Goal: Complete application form

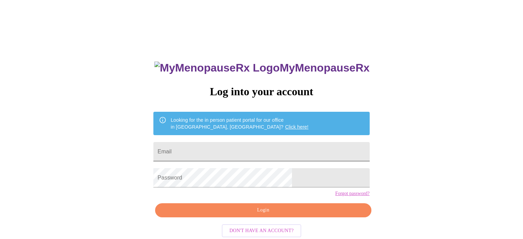
click at [235, 144] on input "Email" at bounding box center [261, 151] width 216 height 19
type input "[EMAIL_ADDRESS][DOMAIN_NAME]"
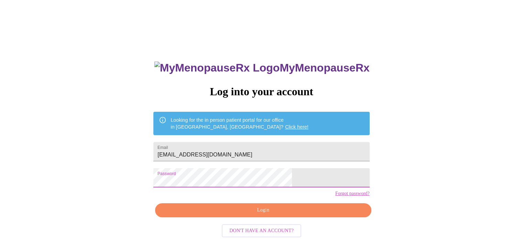
click at [248, 216] on button "Login" at bounding box center [263, 210] width 216 height 14
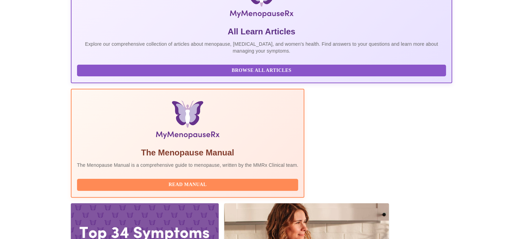
scroll to position [136, 0]
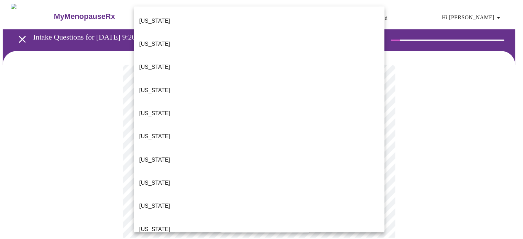
scroll to position [560, 0]
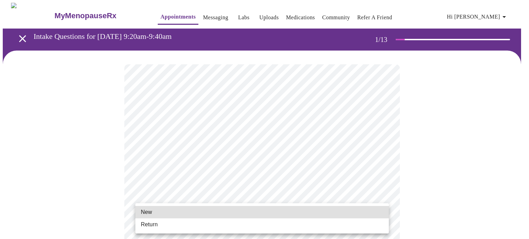
click at [181, 211] on li "New" at bounding box center [261, 212] width 253 height 12
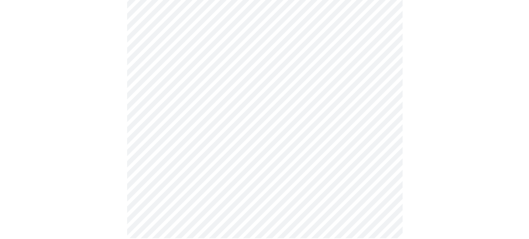
scroll to position [379, 0]
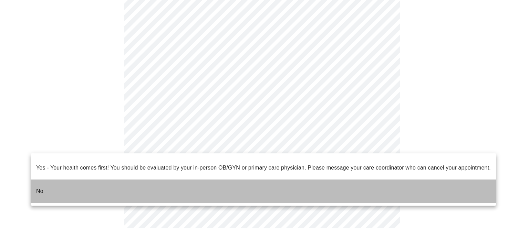
click at [275, 180] on li "No" at bounding box center [263, 191] width 465 height 23
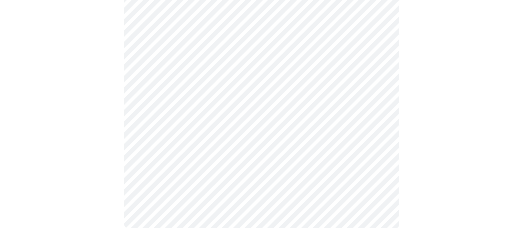
scroll to position [0, 0]
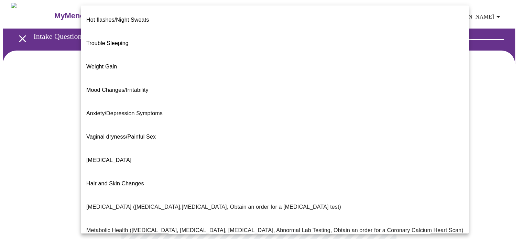
click at [380, 139] on body "MyMenopauseRx Appointments Messaging Labs Uploads Medications Community Refer a…" at bounding box center [262, 209] width 518 height 413
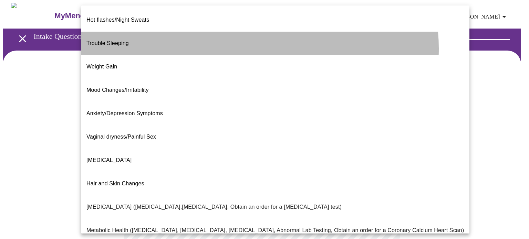
click at [233, 43] on li "Trouble Sleeping" at bounding box center [275, 43] width 388 height 23
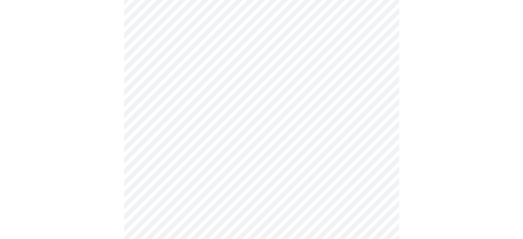
scroll to position [78, 0]
click at [380, 132] on body "MyMenopauseRx Appointments Messaging Labs Uploads Medications Community Refer a…" at bounding box center [262, 129] width 518 height 409
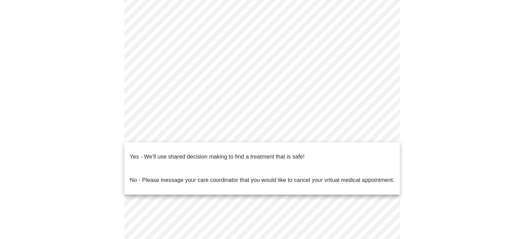
click at [355, 152] on li "Yes - We'll use shared decision making to find a treatment that is safe!" at bounding box center [261, 156] width 275 height 23
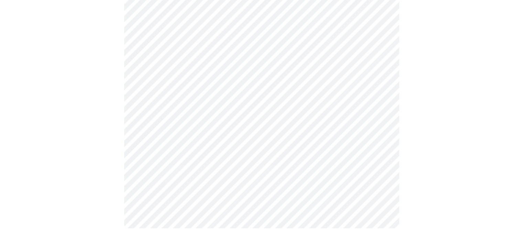
scroll to position [0, 0]
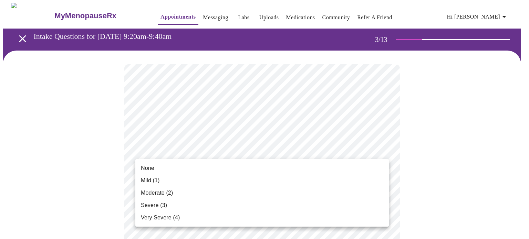
click at [353, 172] on li "None" at bounding box center [261, 168] width 253 height 12
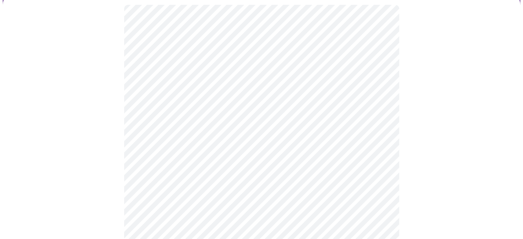
scroll to position [68, 0]
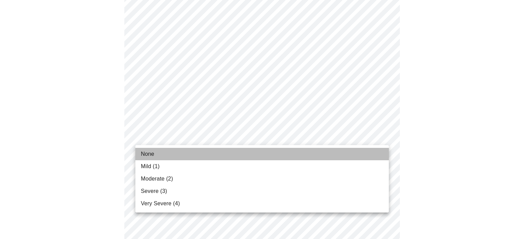
click at [354, 151] on li "None" at bounding box center [261, 154] width 253 height 12
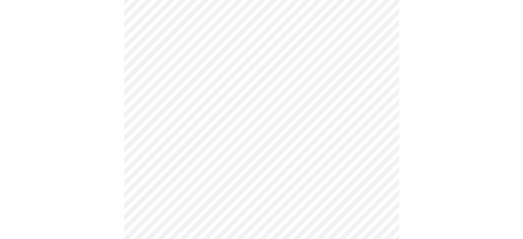
scroll to position [150, 0]
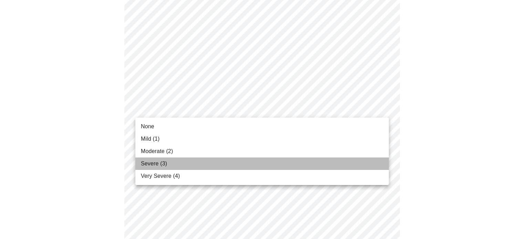
click at [352, 158] on li "Severe (3)" at bounding box center [261, 164] width 253 height 12
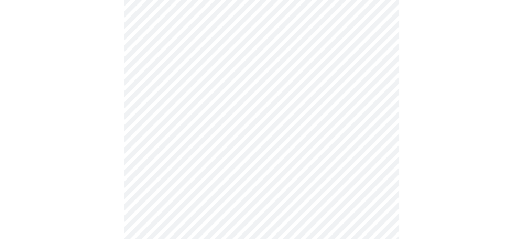
scroll to position [215, 0]
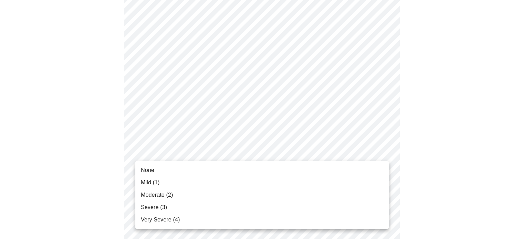
click at [383, 151] on body "MyMenopauseRx Appointments Messaging Labs Uploads Medications Community Refer a…" at bounding box center [264, 231] width 523 height 886
click at [353, 204] on li "Severe (3)" at bounding box center [261, 207] width 253 height 12
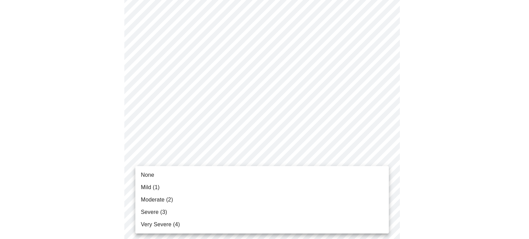
click at [381, 198] on body "MyMenopauseRx Appointments Messaging Labs Uploads Medications Community Refer a…" at bounding box center [264, 226] width 523 height 876
click at [374, 209] on li "Severe (3)" at bounding box center [261, 212] width 253 height 12
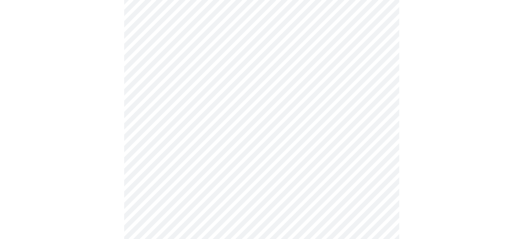
scroll to position [343, 0]
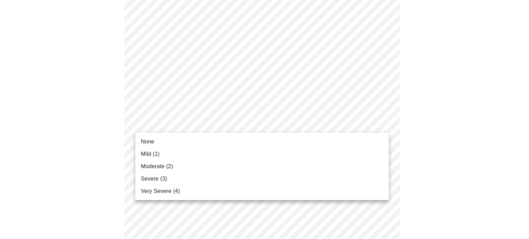
click at [384, 126] on body "MyMenopauseRx Appointments Messaging Labs Uploads Medications Community Refer a…" at bounding box center [264, 93] width 523 height 867
click at [372, 157] on li "Mild (1)" at bounding box center [261, 154] width 253 height 12
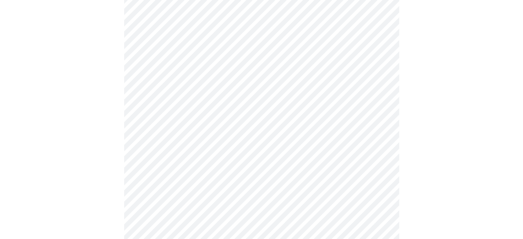
scroll to position [431, 0]
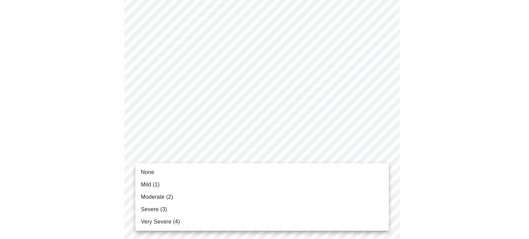
click at [380, 156] on body "MyMenopauseRx Appointments Messaging Labs Uploads Medications Community Refer a…" at bounding box center [264, 0] width 523 height 857
click at [362, 171] on li "None" at bounding box center [261, 172] width 253 height 12
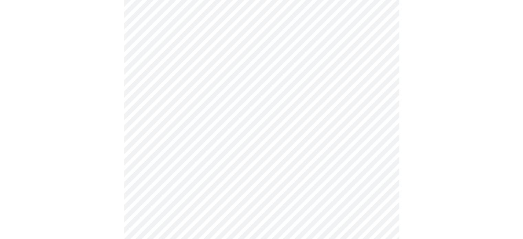
scroll to position [502, 0]
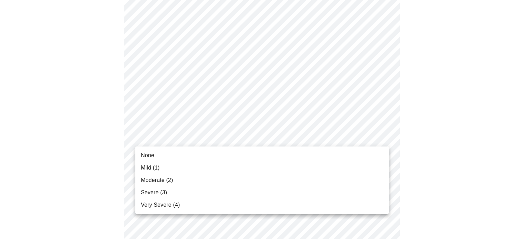
click at [365, 152] on li "None" at bounding box center [261, 155] width 253 height 12
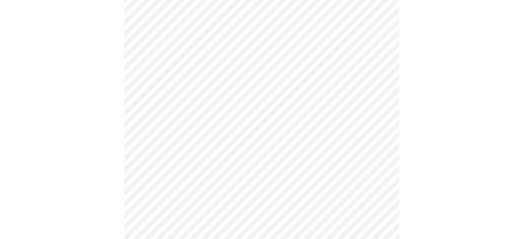
scroll to position [574, 0]
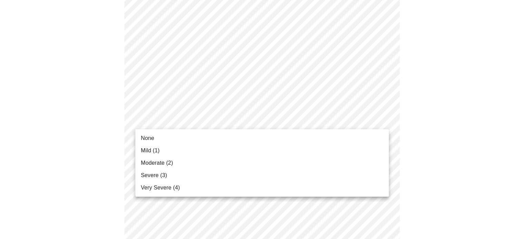
click at [351, 155] on li "Mild (1)" at bounding box center [261, 151] width 253 height 12
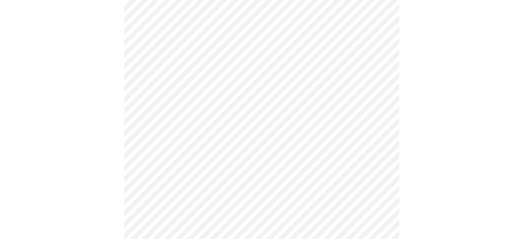
scroll to position [318, 0]
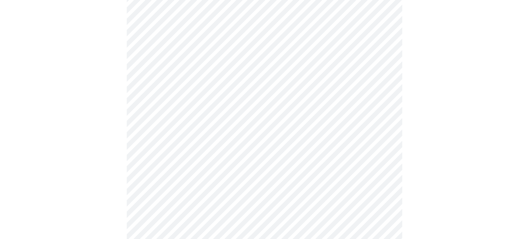
click at [380, 198] on body "MyMenopauseRx Appointments Messaging Labs Uploads Medications Community Refer a…" at bounding box center [264, 98] width 523 height 828
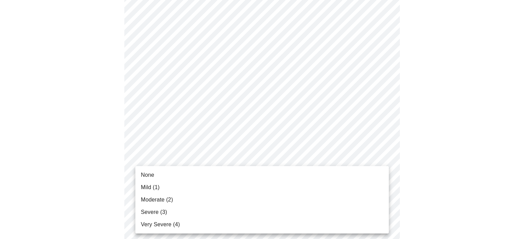
click at [380, 198] on li "Moderate (2)" at bounding box center [261, 200] width 253 height 12
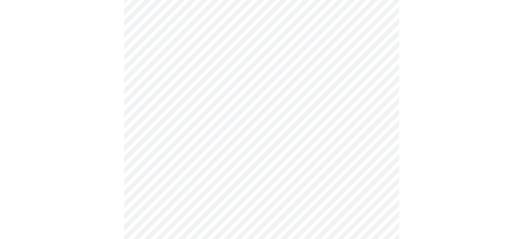
scroll to position [220, 0]
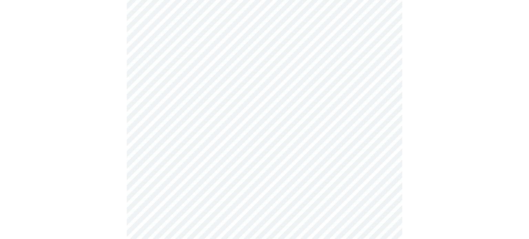
click at [381, 93] on body "MyMenopauseRx Appointments Messaging Labs Uploads Medications Community Refer a…" at bounding box center [264, 192] width 523 height 819
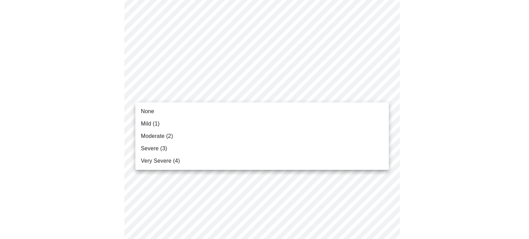
click at [362, 121] on li "Mild (1)" at bounding box center [261, 124] width 253 height 12
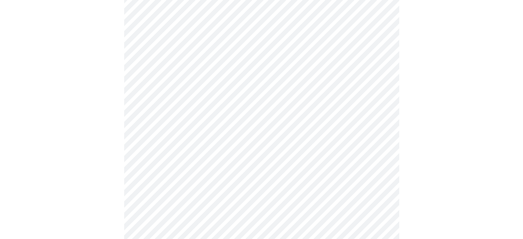
scroll to position [270, 0]
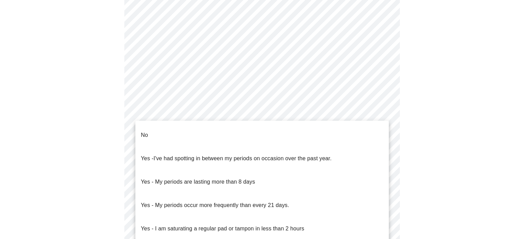
click at [383, 152] on body "MyMenopauseRx Appointments Messaging Labs Uploads Medications Community Refer a…" at bounding box center [264, 72] width 523 height 679
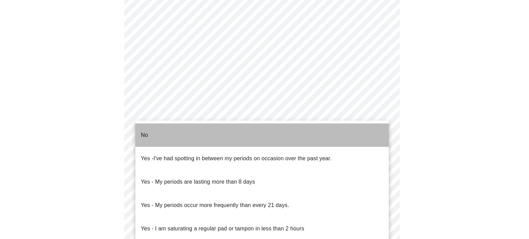
click at [366, 140] on li "No" at bounding box center [261, 135] width 253 height 23
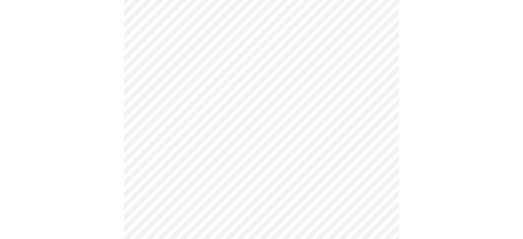
click at [381, 204] on body "MyMenopauseRx Appointments Messaging Labs Uploads Medications Community Refer a…" at bounding box center [262, 70] width 518 height 674
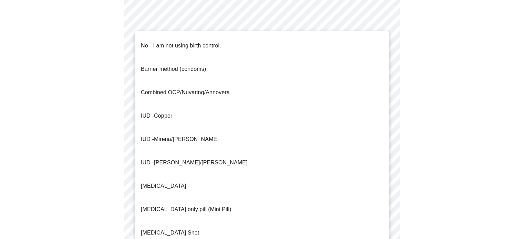
click at [299, 44] on li "No - I am not using birth control." at bounding box center [261, 45] width 253 height 23
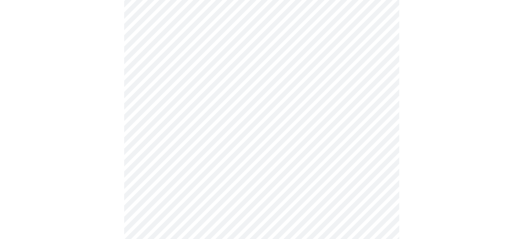
scroll to position [383, 0]
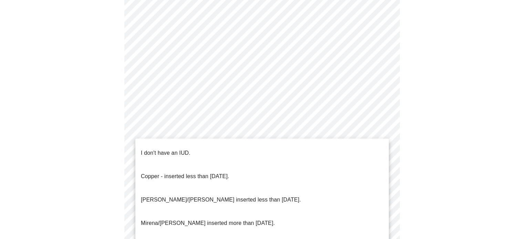
click at [359, 149] on li "I don't have an IUD." at bounding box center [261, 152] width 253 height 23
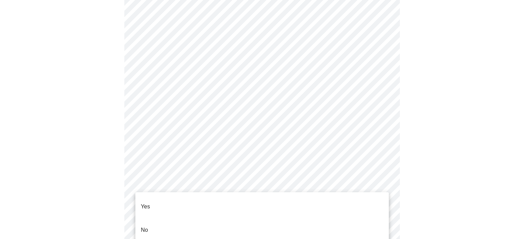
click at [360, 198] on li "Yes" at bounding box center [261, 206] width 253 height 23
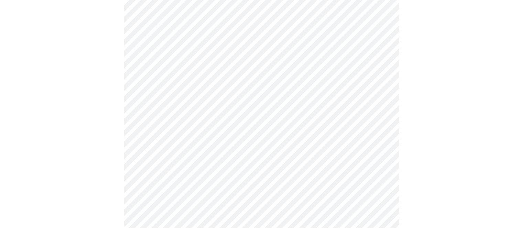
scroll to position [0, 0]
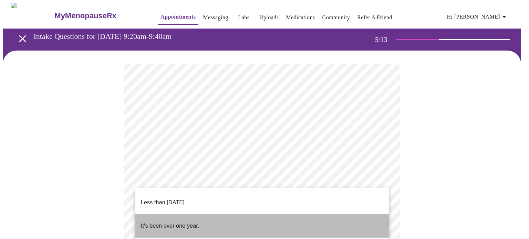
click at [350, 215] on li "It's been over one year." at bounding box center [261, 225] width 253 height 23
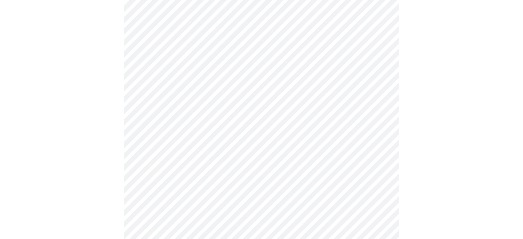
scroll to position [101, 0]
click at [381, 139] on body "MyMenopauseRx Appointments Messaging Labs Uploads Medications Community Refer a…" at bounding box center [262, 178] width 518 height 553
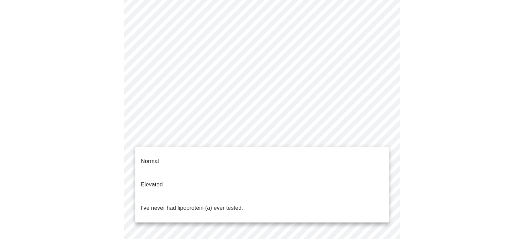
click at [358, 196] on li "I've never had lipoprotein (a) ever tested." at bounding box center [261, 207] width 253 height 23
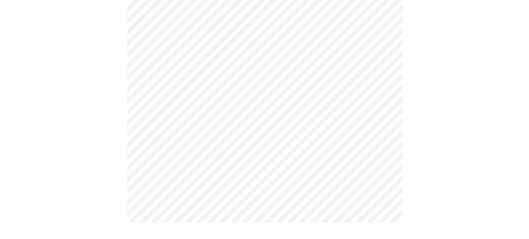
scroll to position [0, 0]
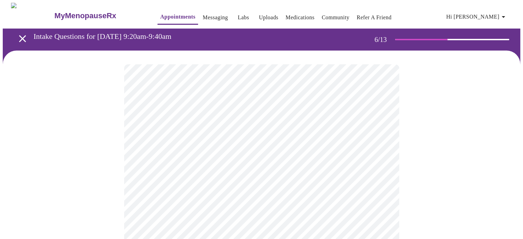
click at [198, 193] on body "MyMenopauseRx Appointments Messaging Labs Uploads Medications Community Refer a…" at bounding box center [262, 186] width 518 height 367
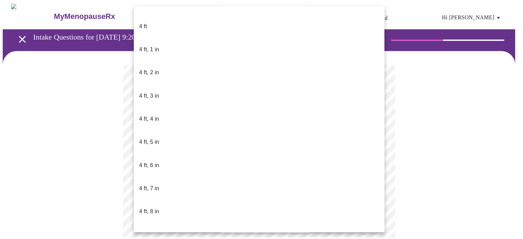
scroll to position [306, 0]
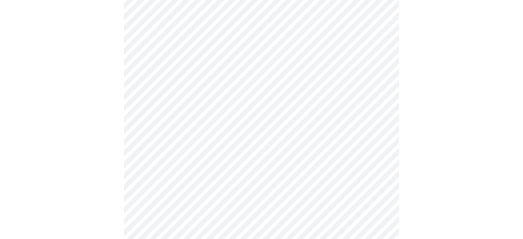
scroll to position [1762, 0]
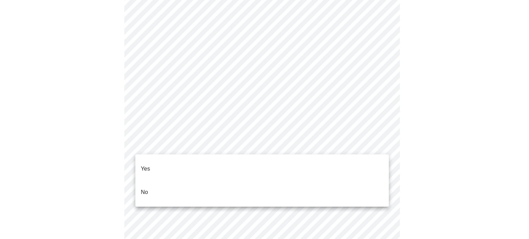
click at [342, 186] on li "No" at bounding box center [261, 192] width 253 height 23
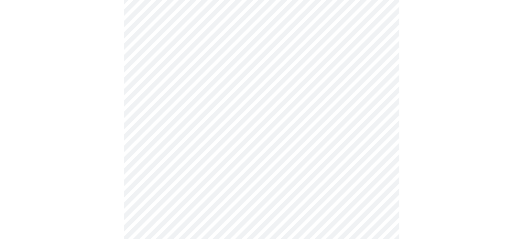
scroll to position [1908, 0]
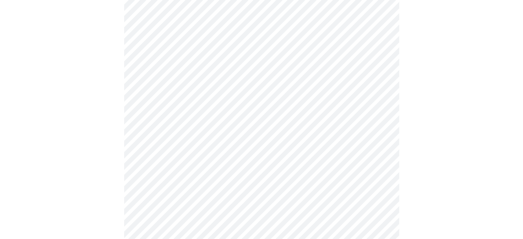
scroll to position [392, 0]
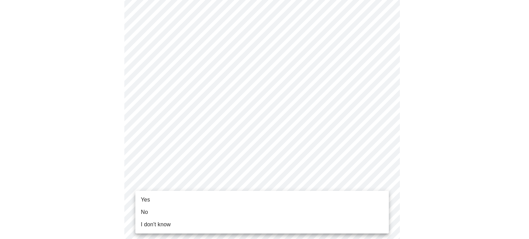
click at [335, 197] on li "Yes" at bounding box center [261, 200] width 253 height 12
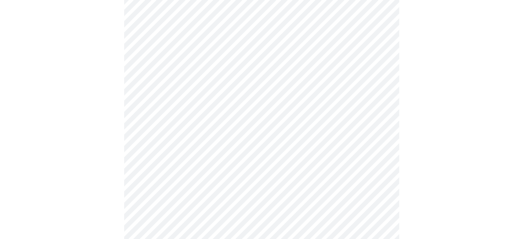
scroll to position [0, 0]
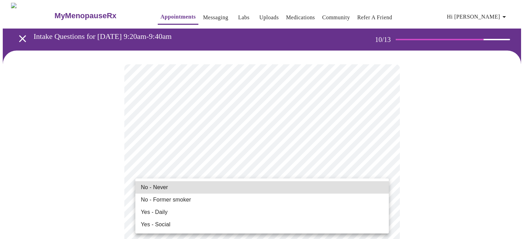
click at [359, 199] on li "No - Former smoker" at bounding box center [261, 200] width 253 height 12
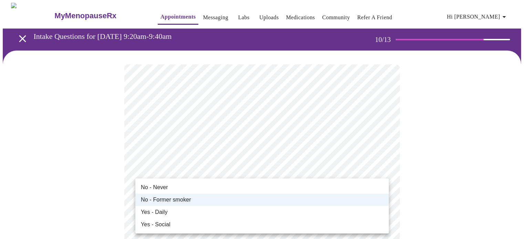
click at [274, 185] on li "No - Never" at bounding box center [261, 187] width 253 height 12
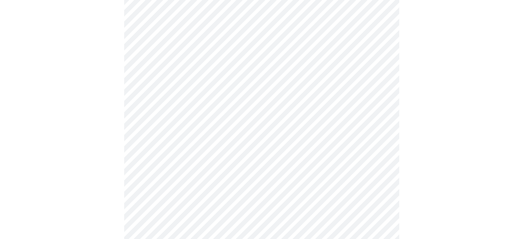
scroll to position [540, 0]
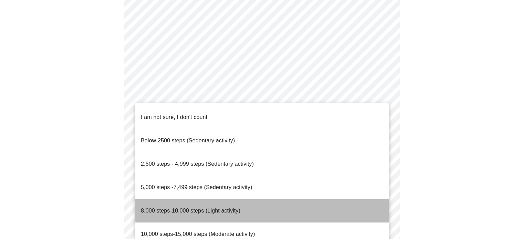
click at [368, 199] on li "8,000 steps-10,000 steps (Light activity)" at bounding box center [261, 210] width 253 height 23
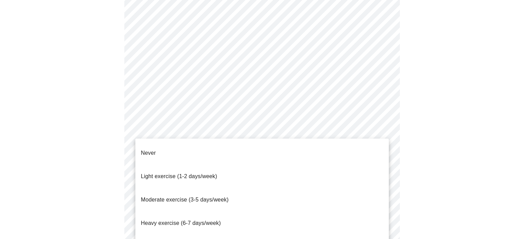
click at [355, 171] on li "Light exercise (1-2 days/week)" at bounding box center [261, 176] width 253 height 23
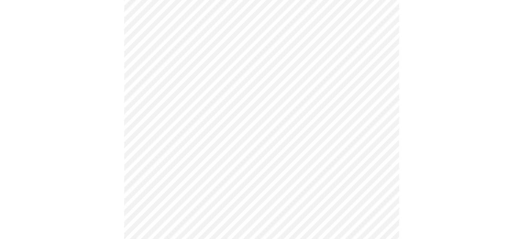
scroll to position [628, 0]
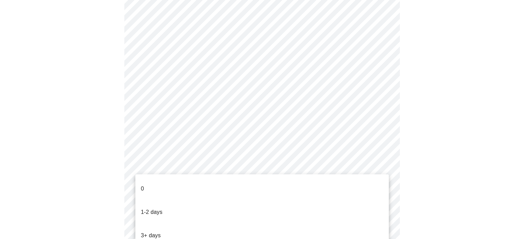
click at [365, 182] on li "0" at bounding box center [261, 188] width 253 height 23
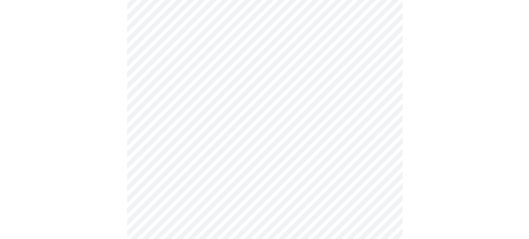
scroll to position [0, 0]
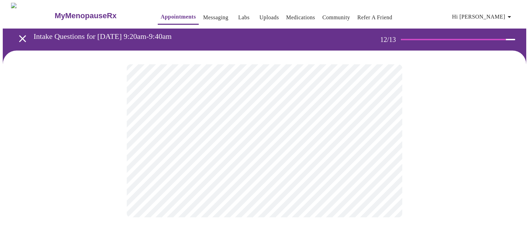
click at [375, 142] on body "MyMenopauseRx Appointments Messaging Labs Uploads Medications Community Refer a…" at bounding box center [264, 117] width 523 height 228
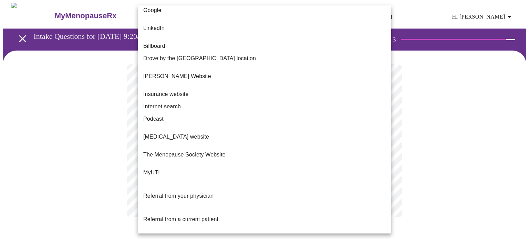
scroll to position [54, 0]
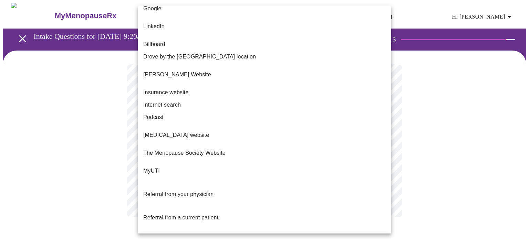
click at [384, 206] on li "Referral from a current patient." at bounding box center [264, 217] width 253 height 23
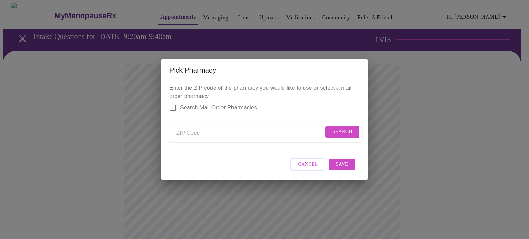
click at [184, 135] on input "Send a message to your care team" at bounding box center [249, 133] width 147 height 11
click at [337, 129] on span "Search" at bounding box center [342, 132] width 20 height 9
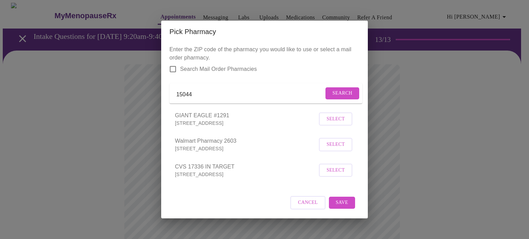
drag, startPoint x: 238, startPoint y: 89, endPoint x: 140, endPoint y: 104, distance: 98.8
click at [140, 104] on div "Pick Pharmacy Enter the ZIP code of the pharmacy you would like to use or selec…" at bounding box center [264, 119] width 529 height 239
type input "16066"
click at [328, 87] on button "Search" at bounding box center [342, 93] width 34 height 12
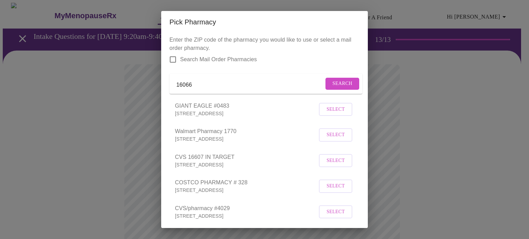
click at [329, 191] on span "Select" at bounding box center [335, 186] width 18 height 9
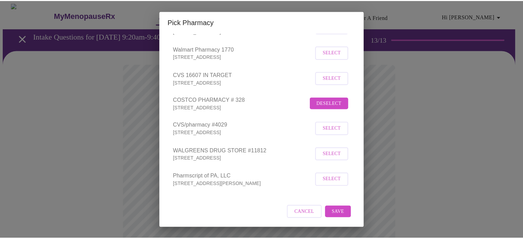
scroll to position [97, 0]
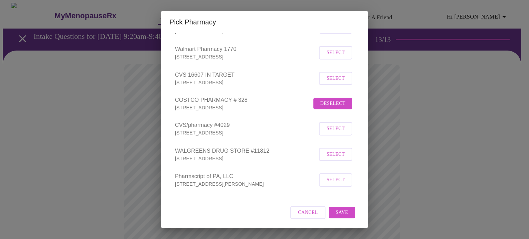
click at [336, 211] on span "Save" at bounding box center [342, 213] width 12 height 9
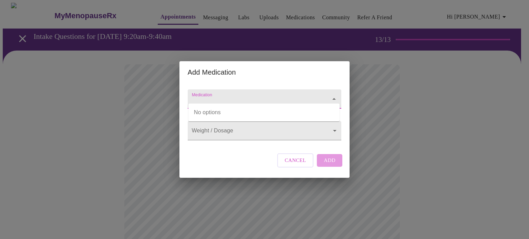
click at [225, 96] on input "Medication" at bounding box center [254, 102] width 128 height 13
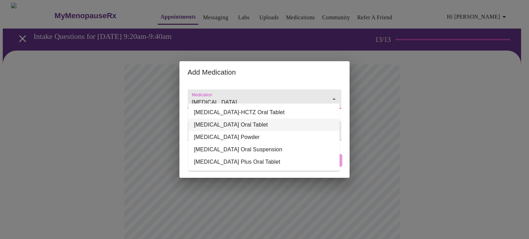
click at [234, 121] on li "[MEDICAL_DATA] Oral Tablet" at bounding box center [263, 125] width 151 height 12
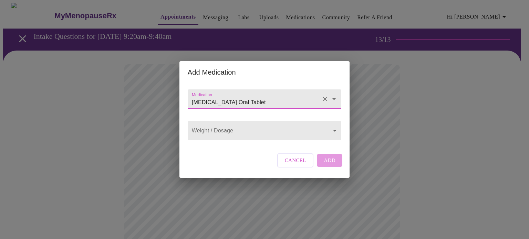
type input "[MEDICAL_DATA] Oral Tablet"
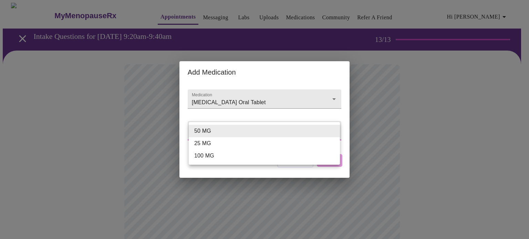
click at [223, 157] on li "100 MG" at bounding box center [264, 156] width 151 height 12
type input "100 MG"
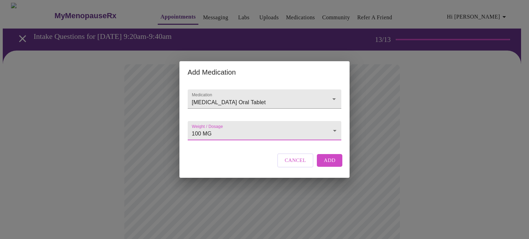
click at [328, 165] on span "Add" at bounding box center [329, 160] width 12 height 9
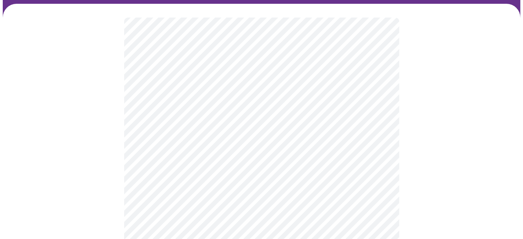
scroll to position [45, 0]
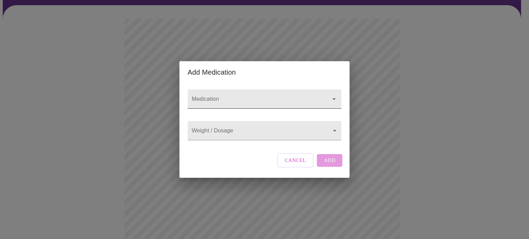
click at [208, 98] on input "Medication" at bounding box center [254, 102] width 128 height 13
click at [208, 98] on input "z" at bounding box center [254, 102] width 128 height 13
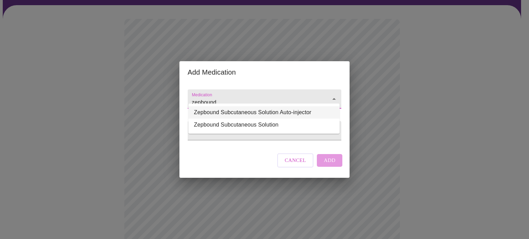
click at [280, 115] on li "Zepbound Subcutaneous Solution Auto-injector" at bounding box center [263, 112] width 151 height 12
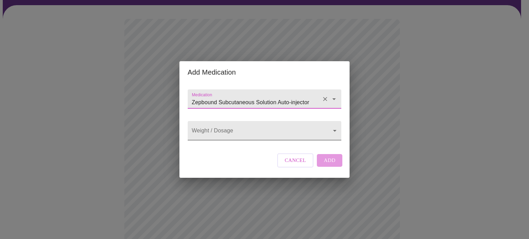
type input "Zepbound Subcutaneous Solution Auto-injector"
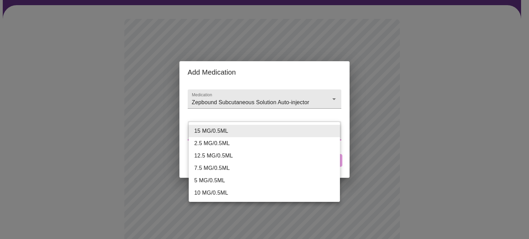
click at [264, 125] on body "MyMenopauseRx Appointments Messaging Labs Uploads Medications Community Refer a…" at bounding box center [264, 222] width 523 height 531
click at [231, 192] on li "10 MG/0.5ML" at bounding box center [264, 193] width 151 height 12
type input "10 MG/0.5ML"
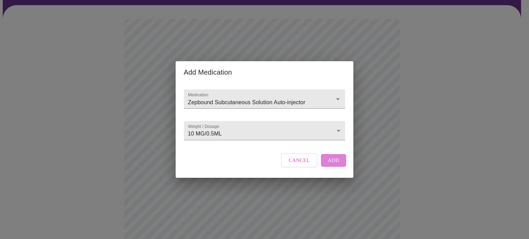
click at [327, 167] on button "Add" at bounding box center [333, 160] width 25 height 12
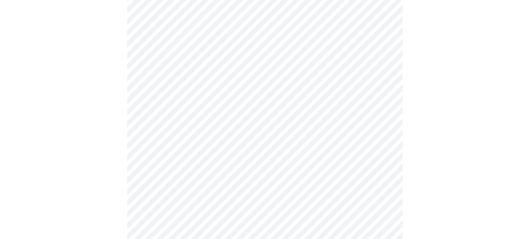
scroll to position [187, 0]
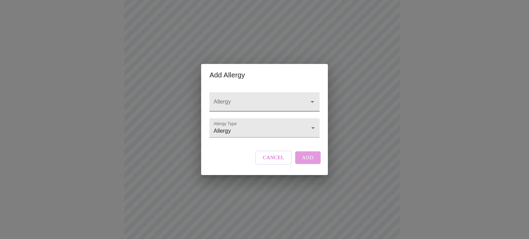
click at [220, 99] on input "Allergy" at bounding box center [254, 105] width 85 height 13
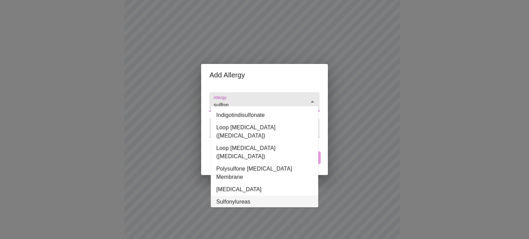
click at [253, 196] on li "Sulfonylureas" at bounding box center [264, 202] width 107 height 12
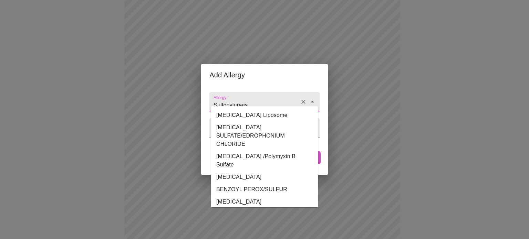
scroll to position [752, 0]
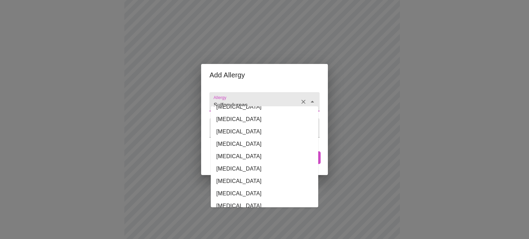
click at [247, 99] on input "Sulfonylureas" at bounding box center [254, 105] width 85 height 13
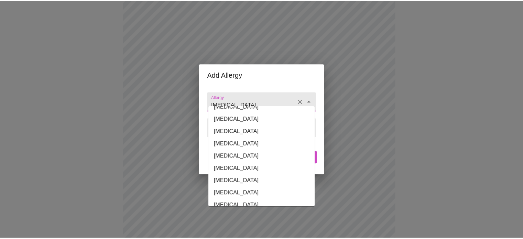
scroll to position [0, 0]
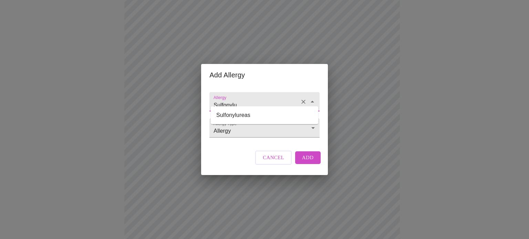
click at [247, 99] on input "Sulfonylu" at bounding box center [254, 105] width 85 height 13
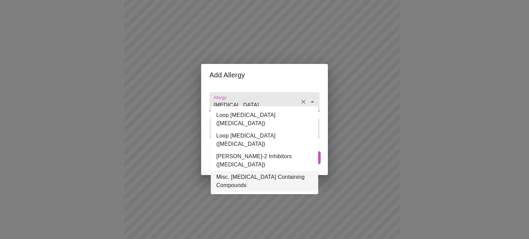
click at [249, 171] on li "Misc. [MEDICAL_DATA] Containing Compounds" at bounding box center [264, 181] width 107 height 21
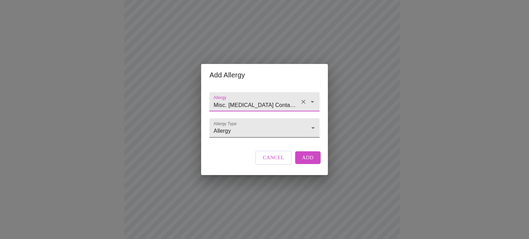
type input "Misc. [MEDICAL_DATA] Containing Compounds"
click at [311, 125] on body "MyMenopauseRx Appointments Messaging Labs Uploads Medications Community Refer a…" at bounding box center [264, 94] width 523 height 556
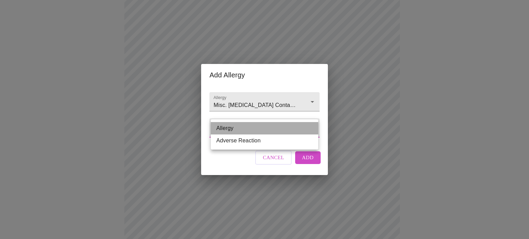
click at [311, 127] on li "Allergy" at bounding box center [264, 128] width 107 height 12
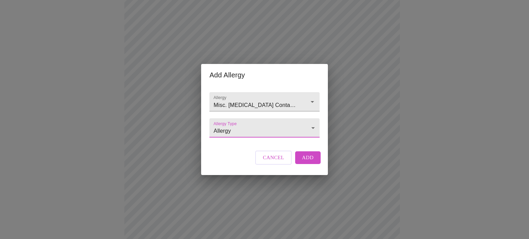
click at [311, 162] on span "Add" at bounding box center [308, 157] width 12 height 9
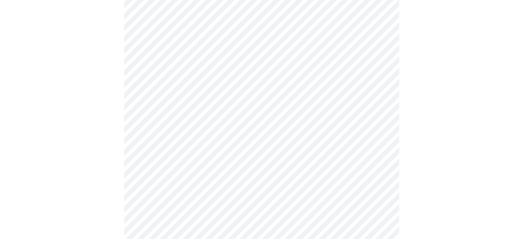
scroll to position [303, 0]
